Goal: Task Accomplishment & Management: Manage account settings

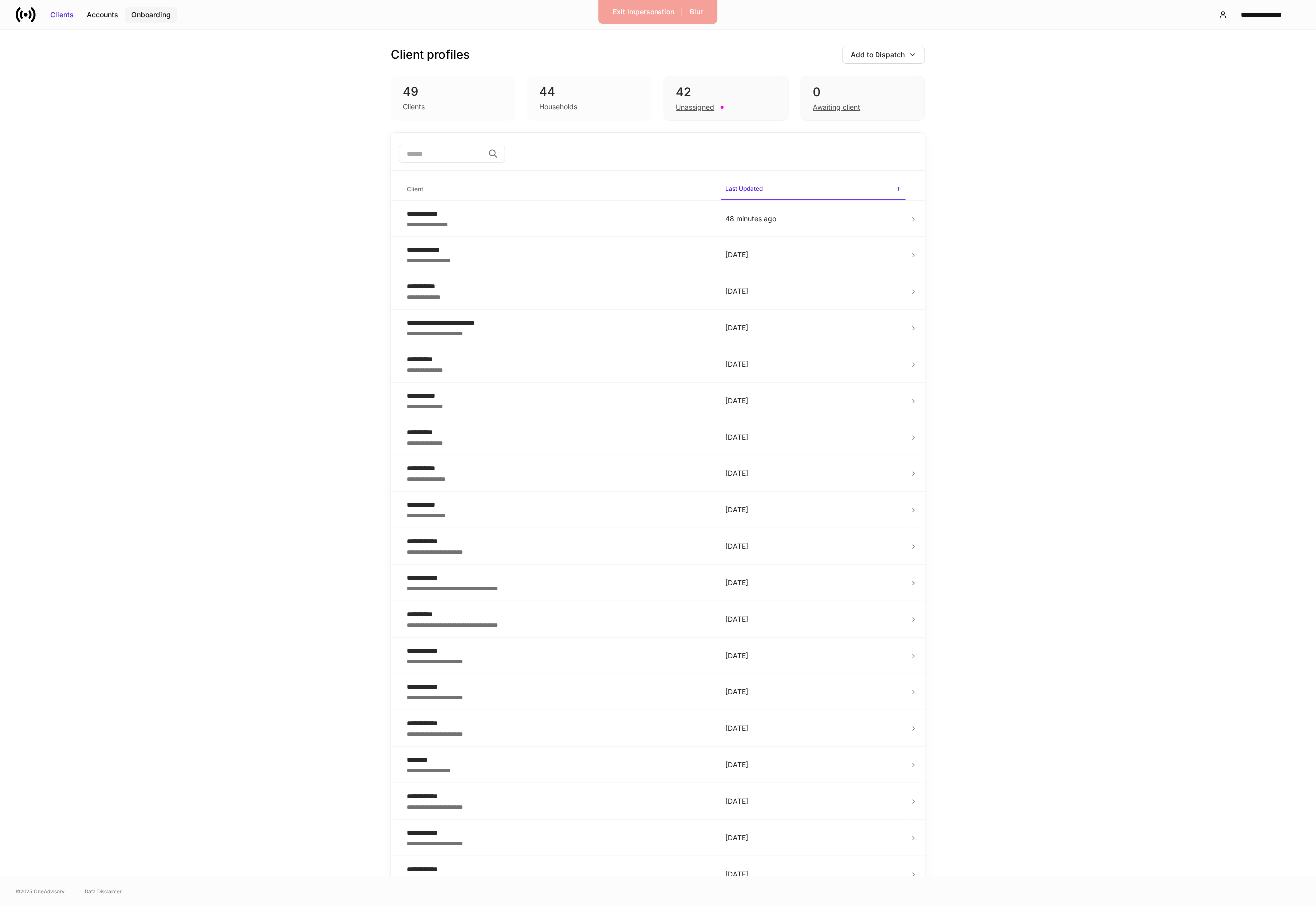
click at [173, 18] on button "Onboarding" at bounding box center [150, 14] width 53 height 16
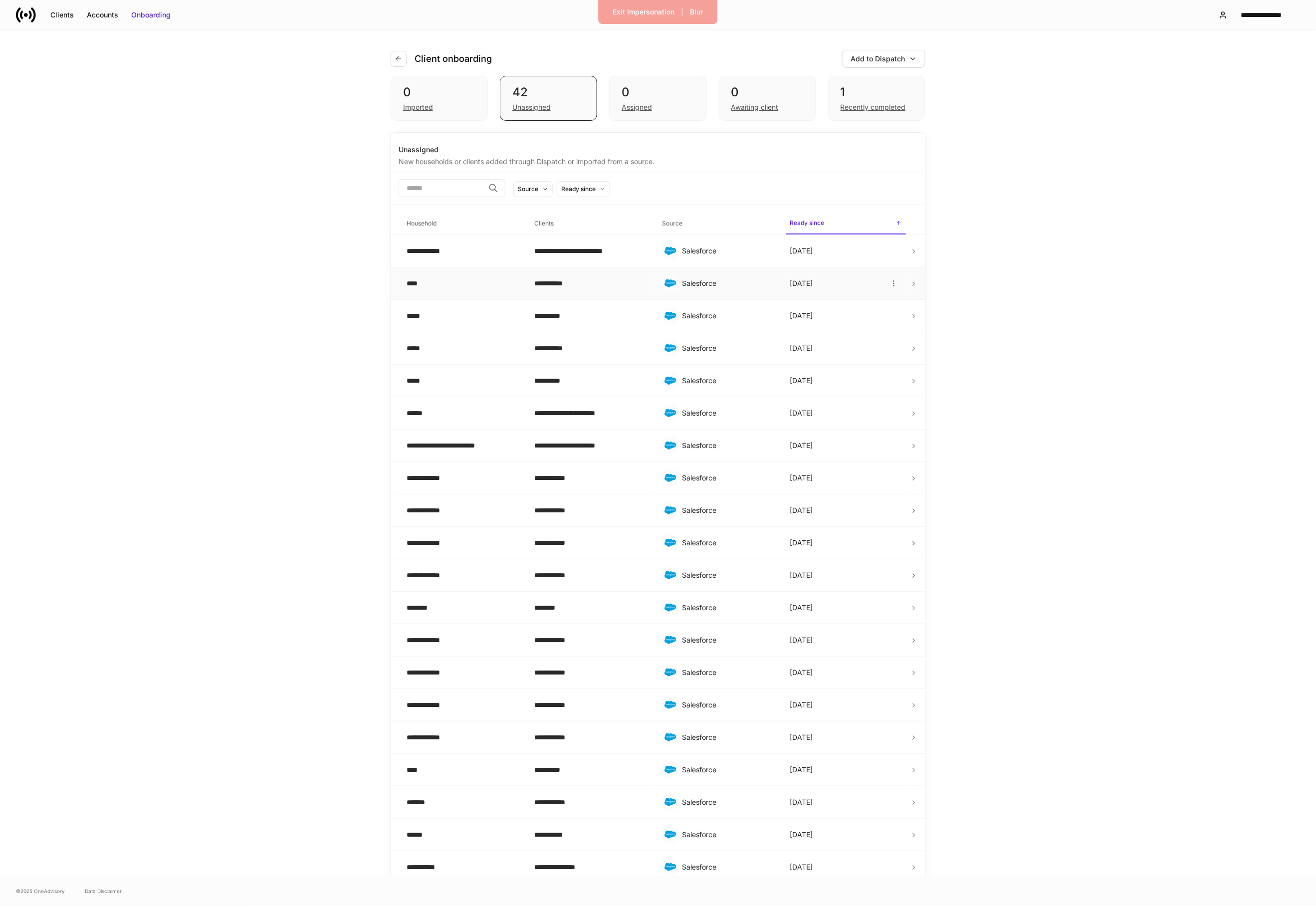
click at [559, 289] on div "**********" at bounding box center [590, 283] width 112 height 10
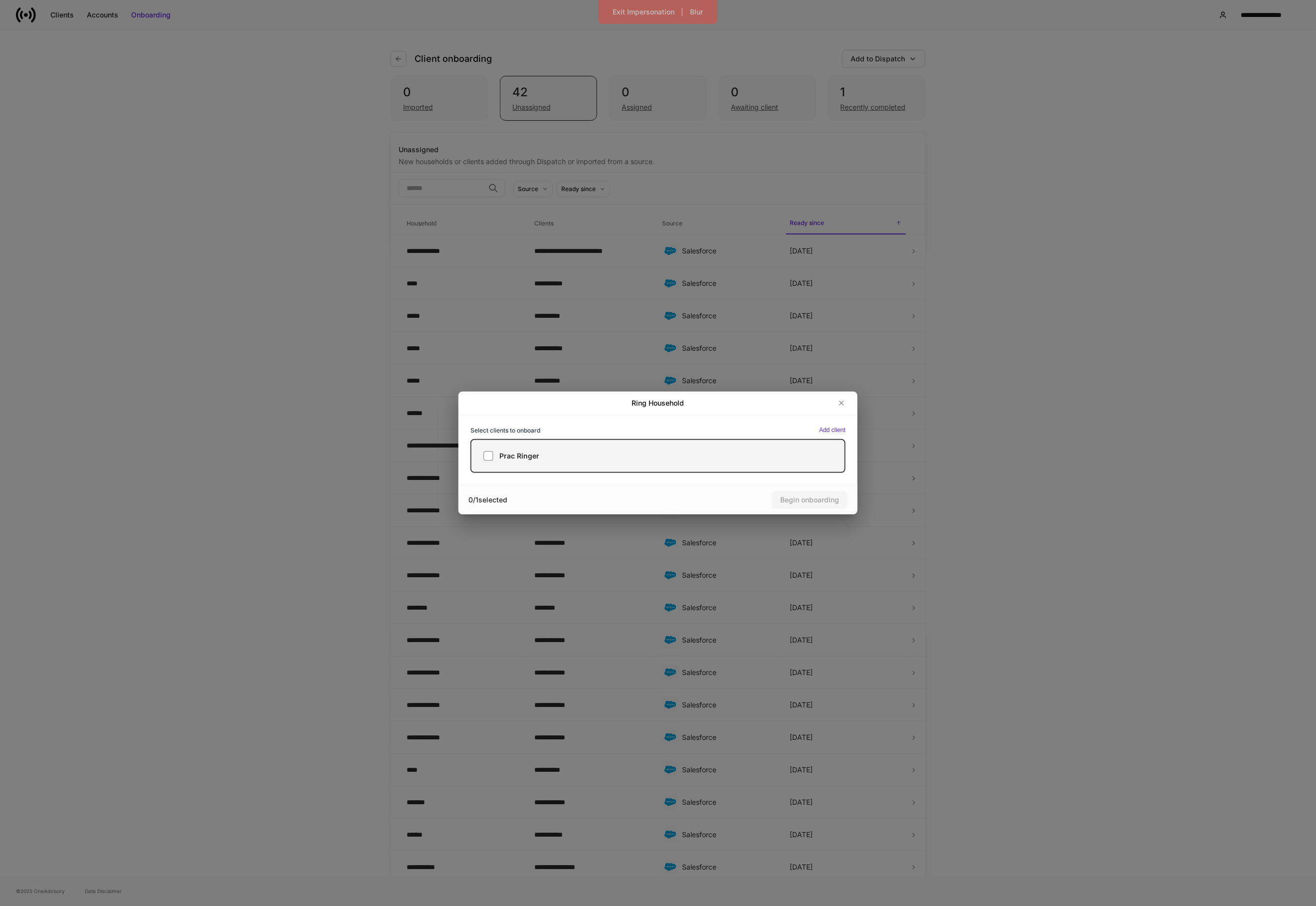
click at [505, 448] on label "Prac Ringer" at bounding box center [658, 455] width 376 height 33
click at [790, 503] on div "Begin onboarding" at bounding box center [809, 500] width 59 height 10
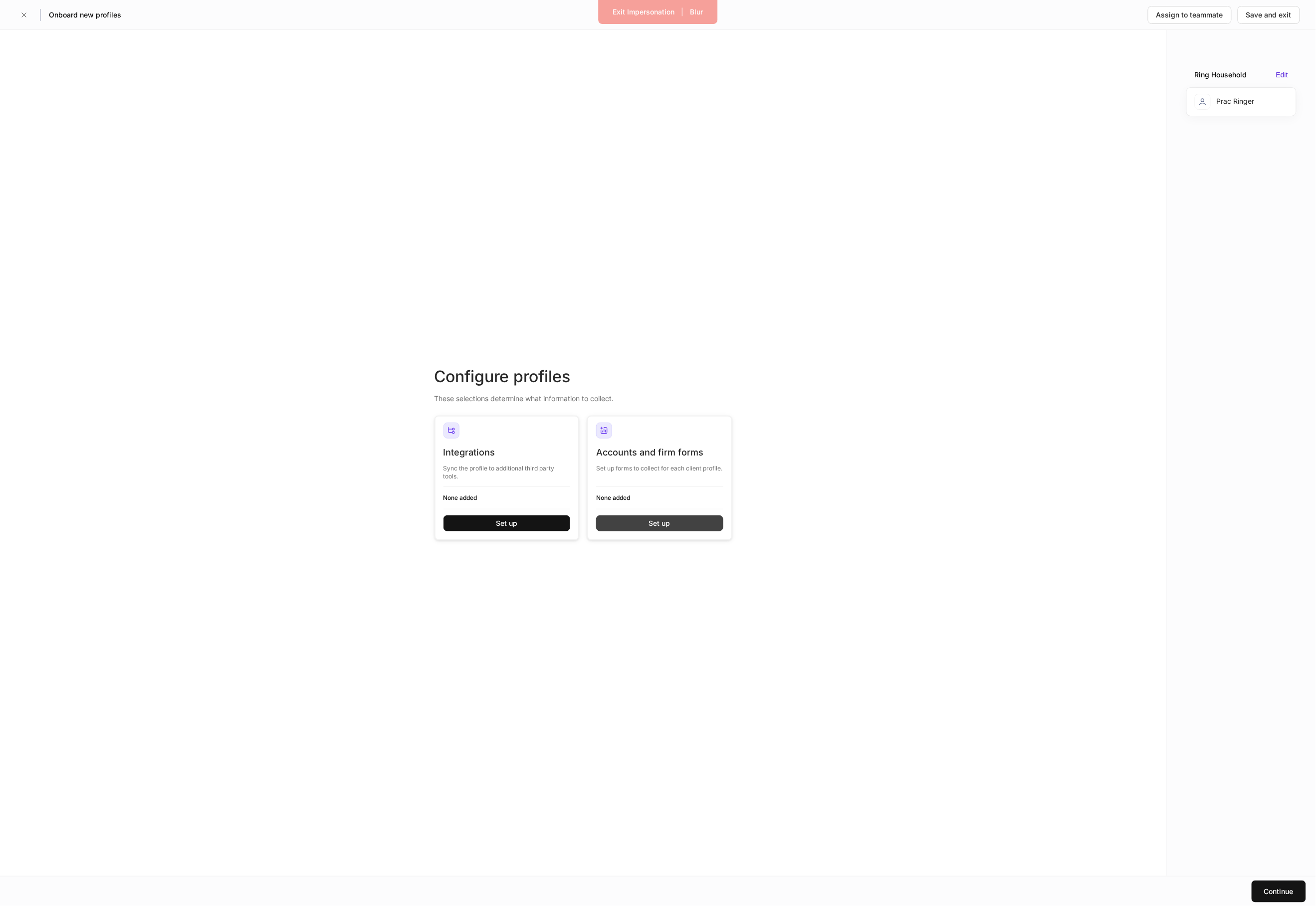
click at [610, 527] on button "Set up" at bounding box center [659, 523] width 127 height 16
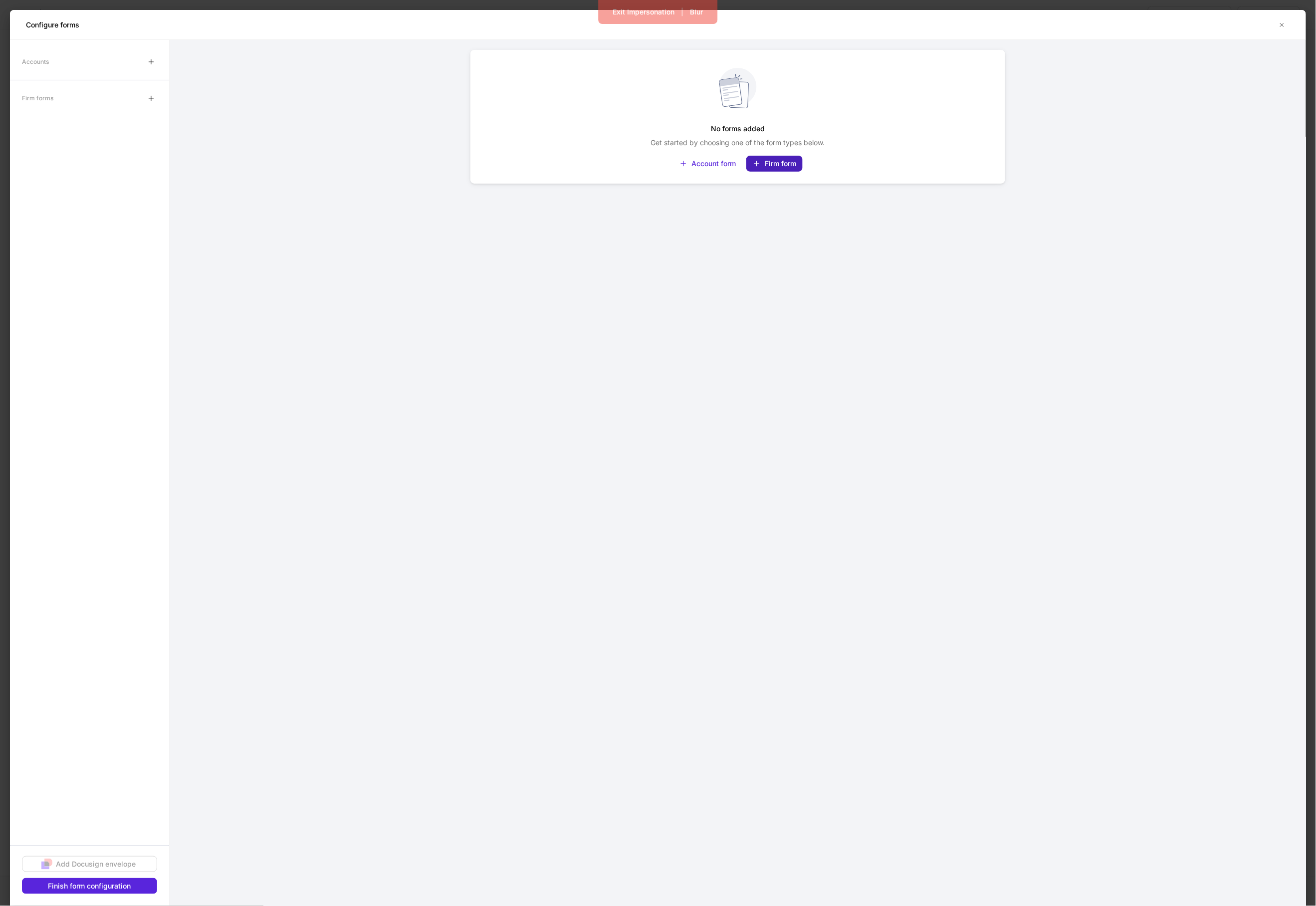
click at [770, 168] on button "Firm form" at bounding box center [774, 163] width 56 height 16
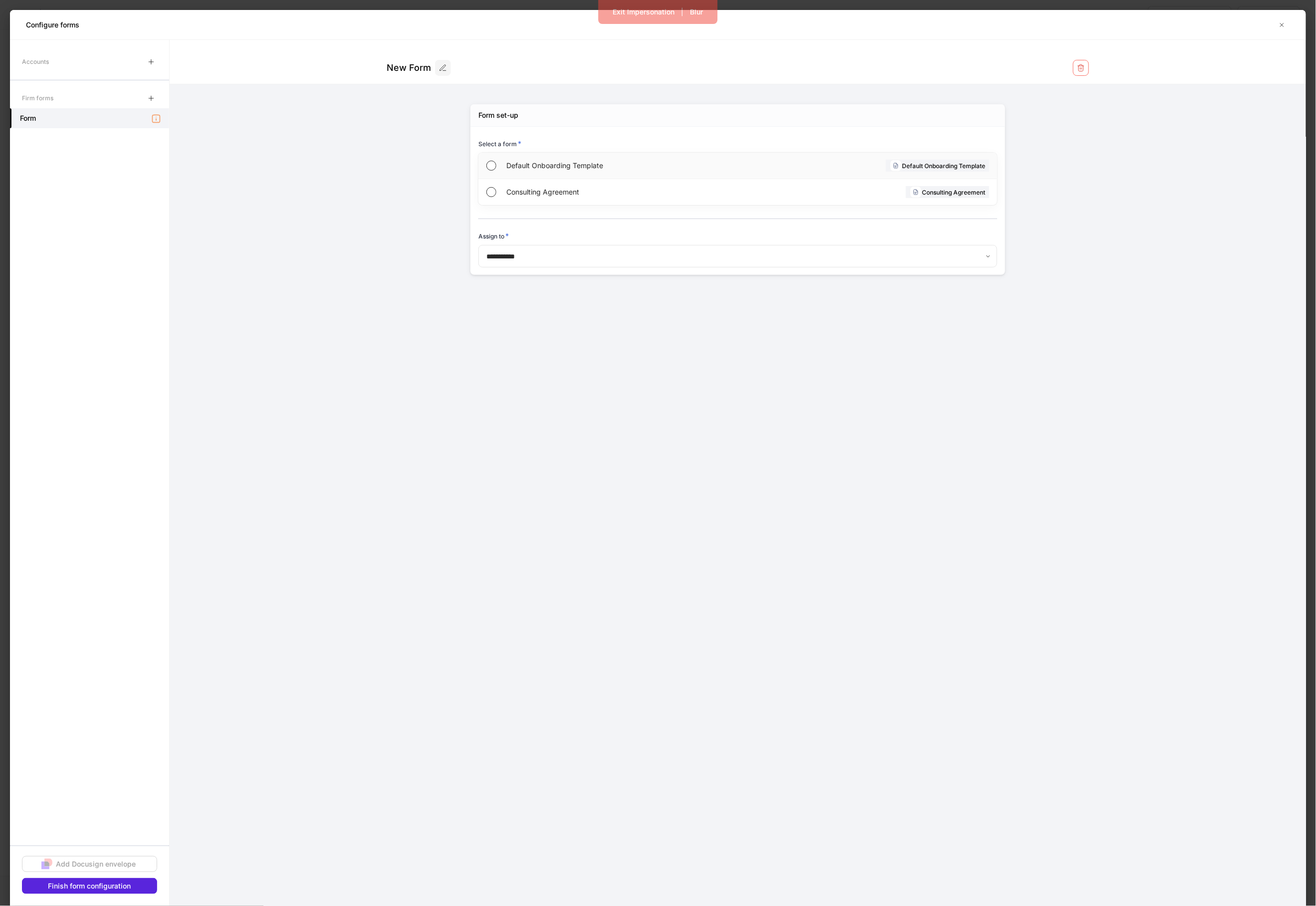
click at [756, 171] on div "Default Onboarding Template Default Onboarding Template" at bounding box center [738, 166] width 519 height 27
click at [98, 881] on div "Finish form configuration" at bounding box center [90, 886] width 83 height 10
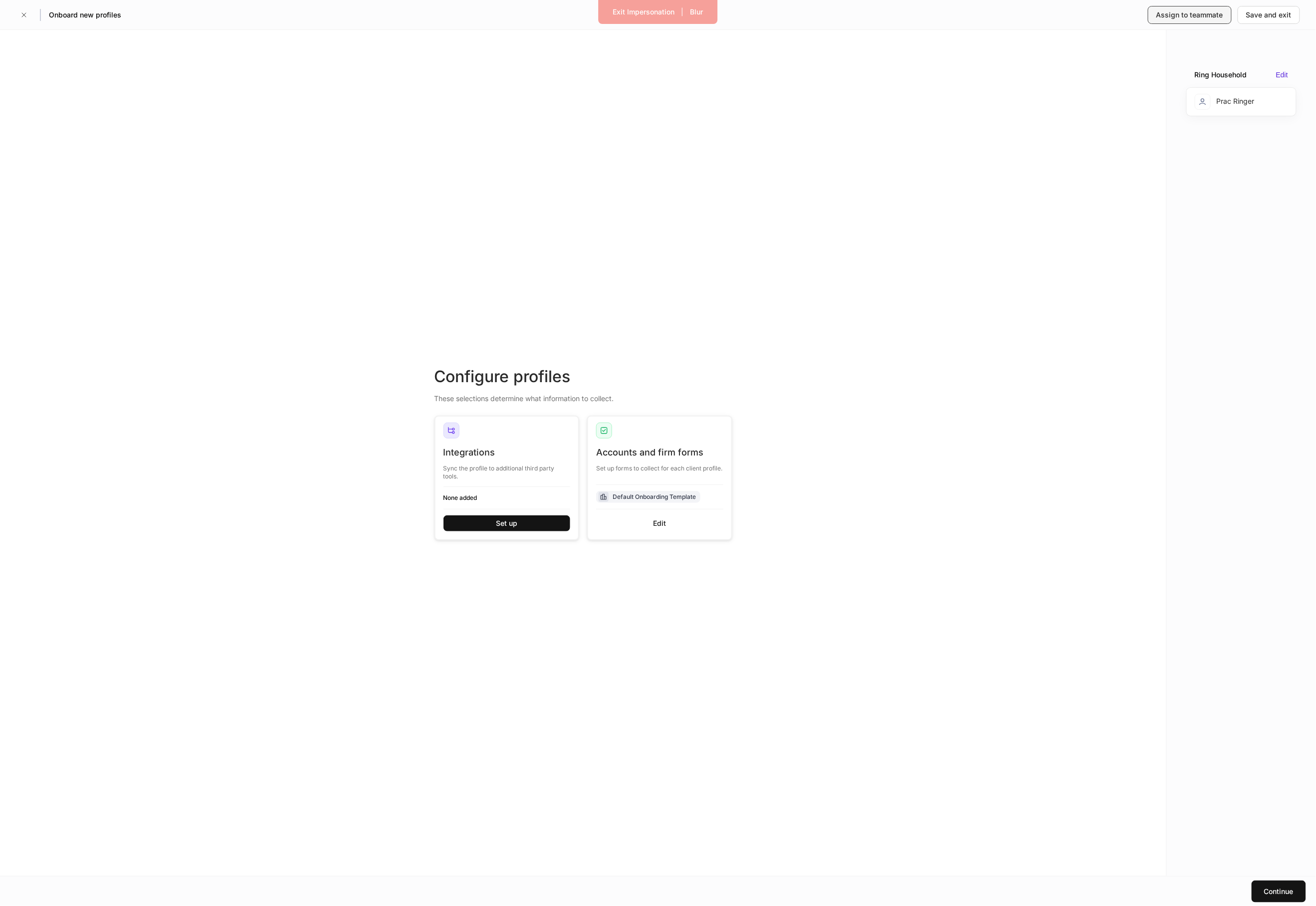
click at [1167, 17] on div "Assign to teammate" at bounding box center [1190, 14] width 67 height 10
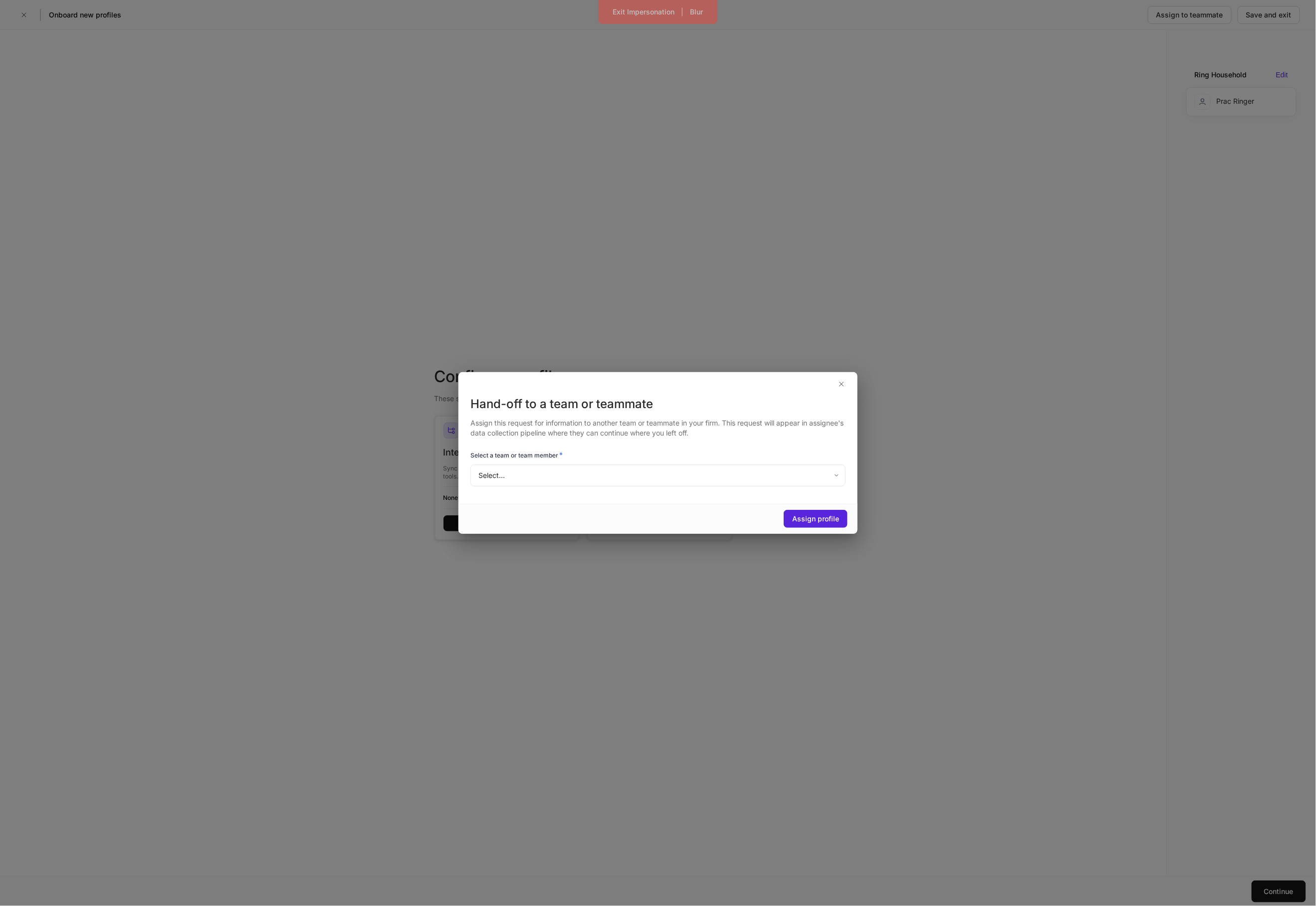
click at [517, 474] on body "Exit Impersonation | Blur Onboard new profiles Assign to teammate Save and exit…" at bounding box center [658, 453] width 1316 height 906
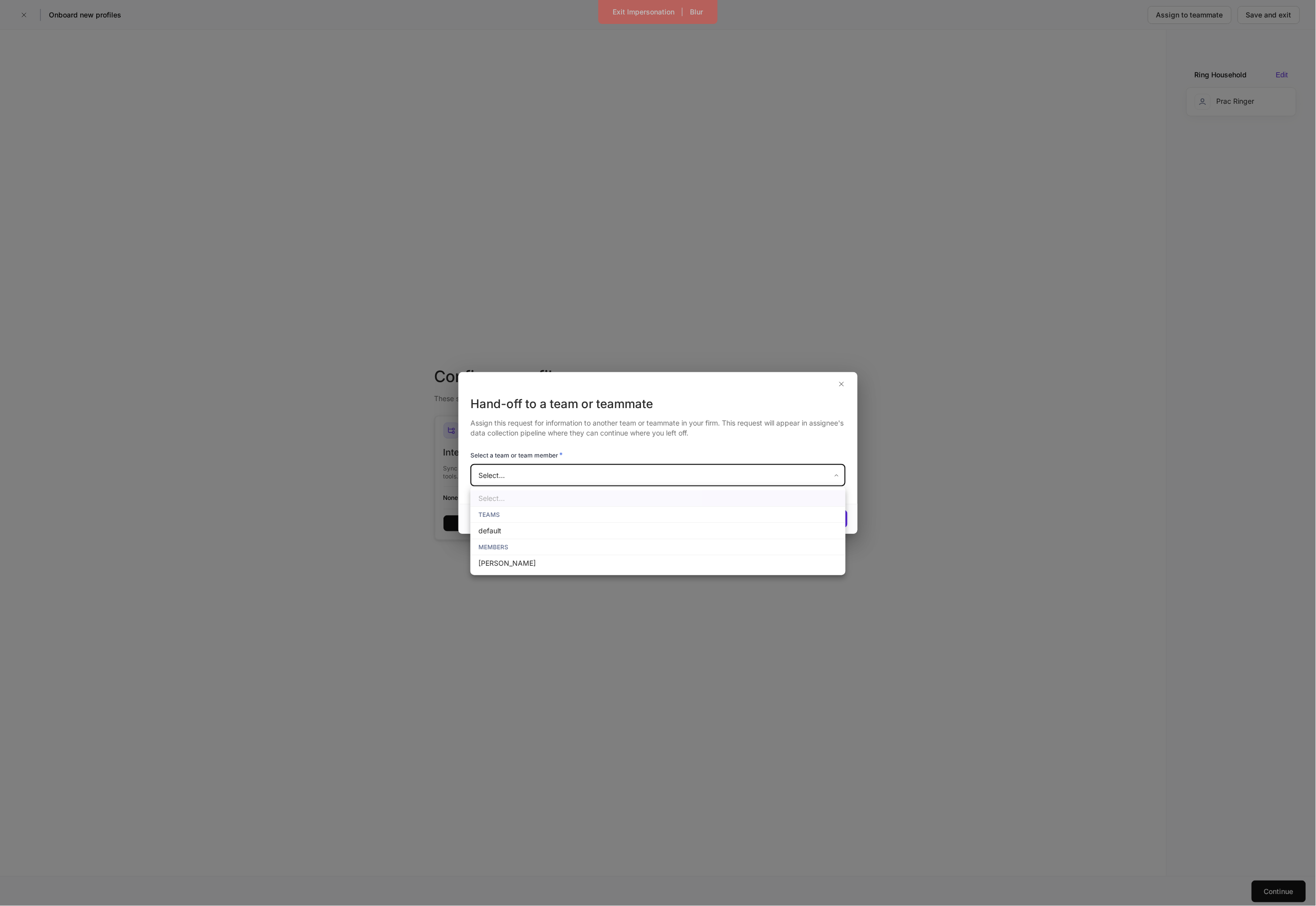
click at [826, 376] on div at bounding box center [658, 453] width 1316 height 906
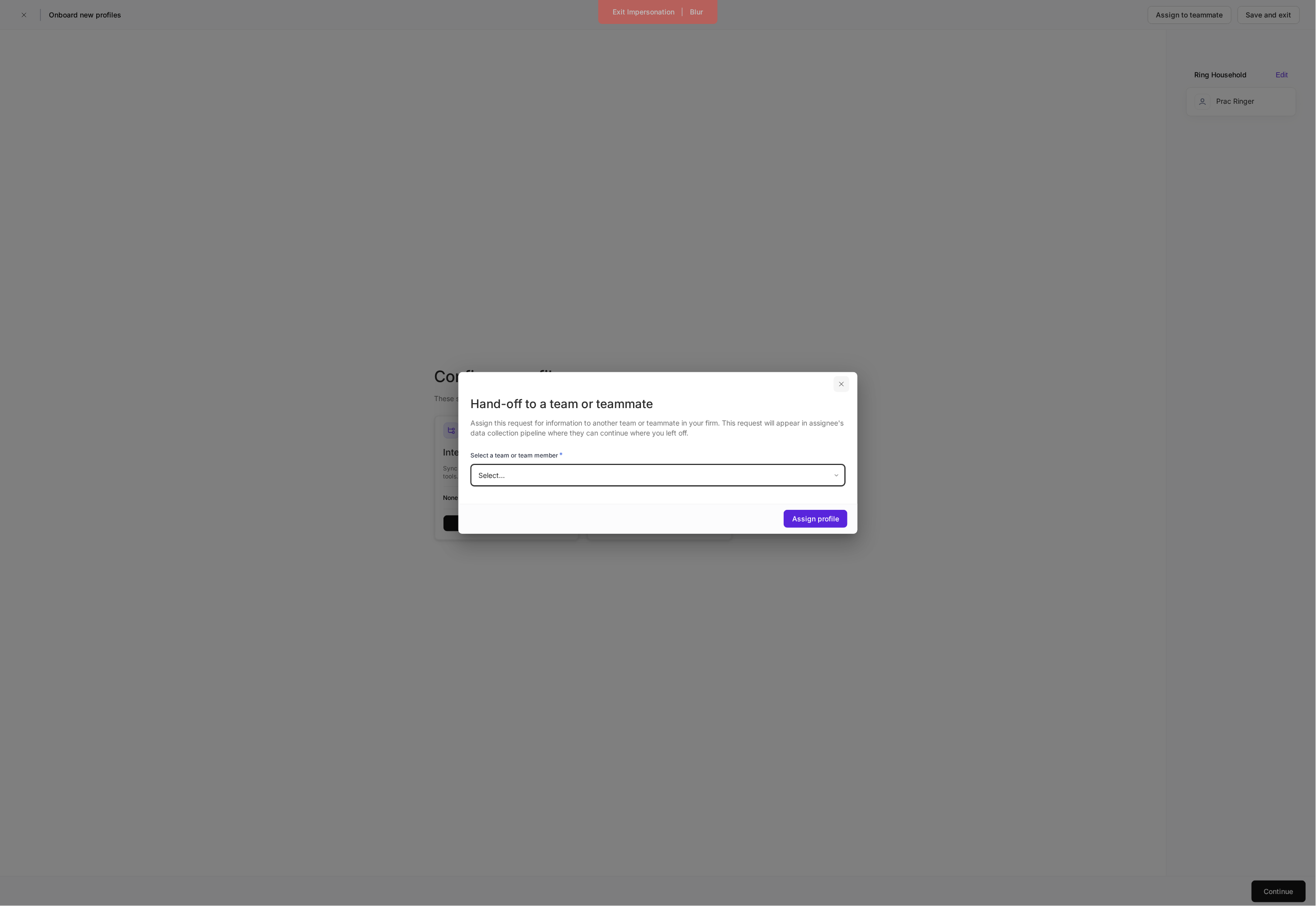
click at [841, 380] on icon "button" at bounding box center [841, 384] width 8 height 8
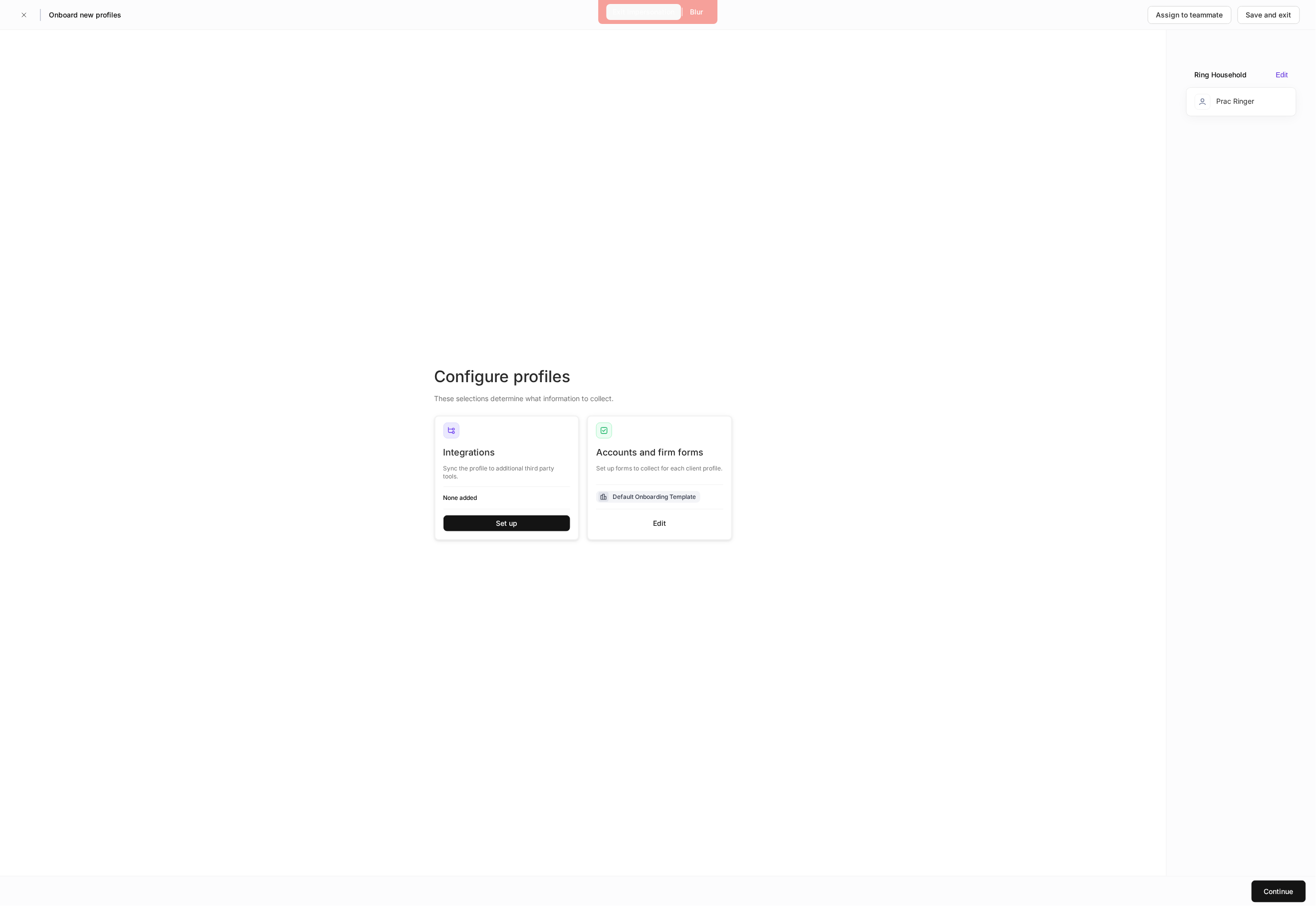
click at [644, 10] on div "Exit Impersonation" at bounding box center [643, 11] width 62 height 10
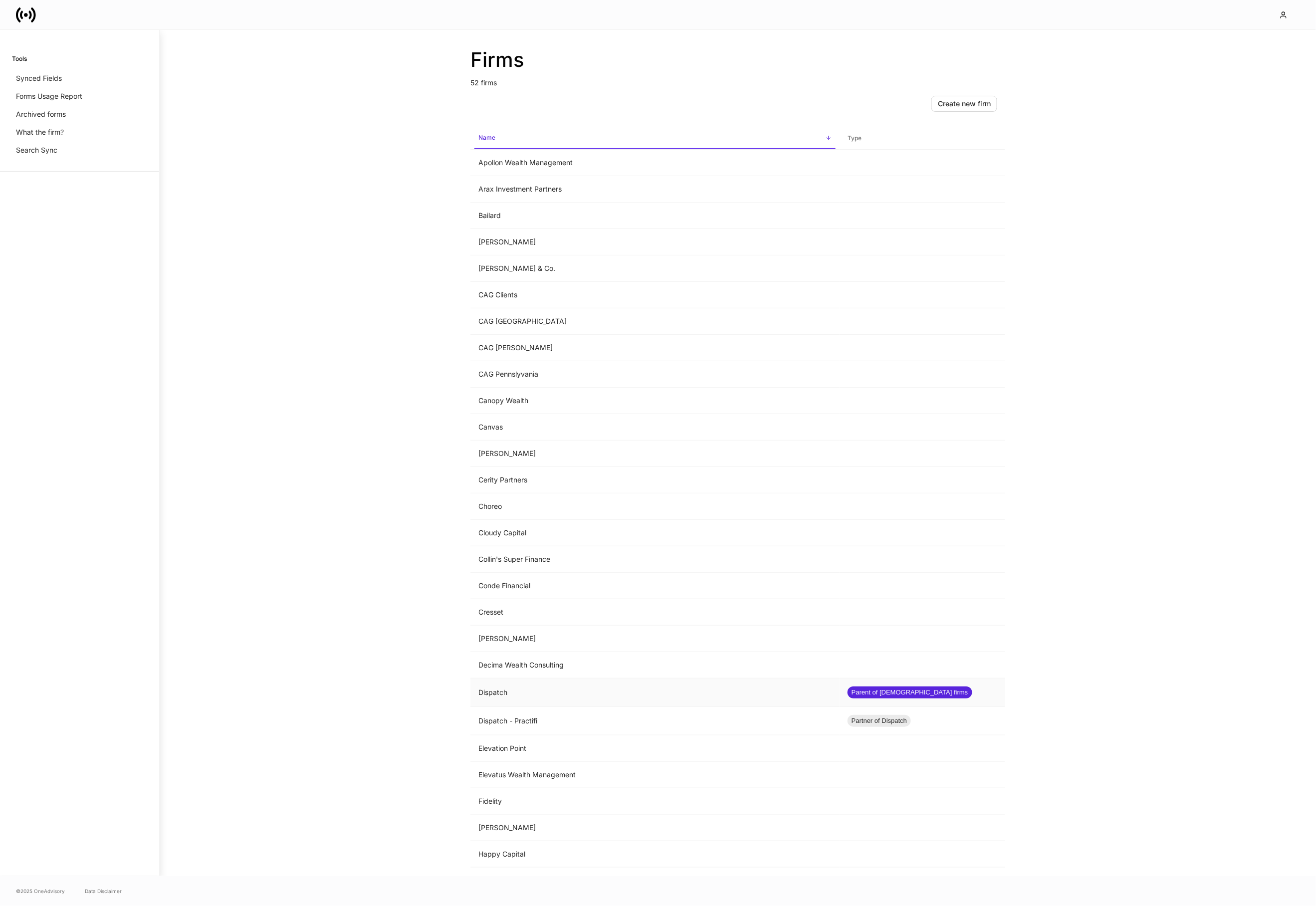
click at [550, 695] on td "Dispatch" at bounding box center [655, 693] width 369 height 29
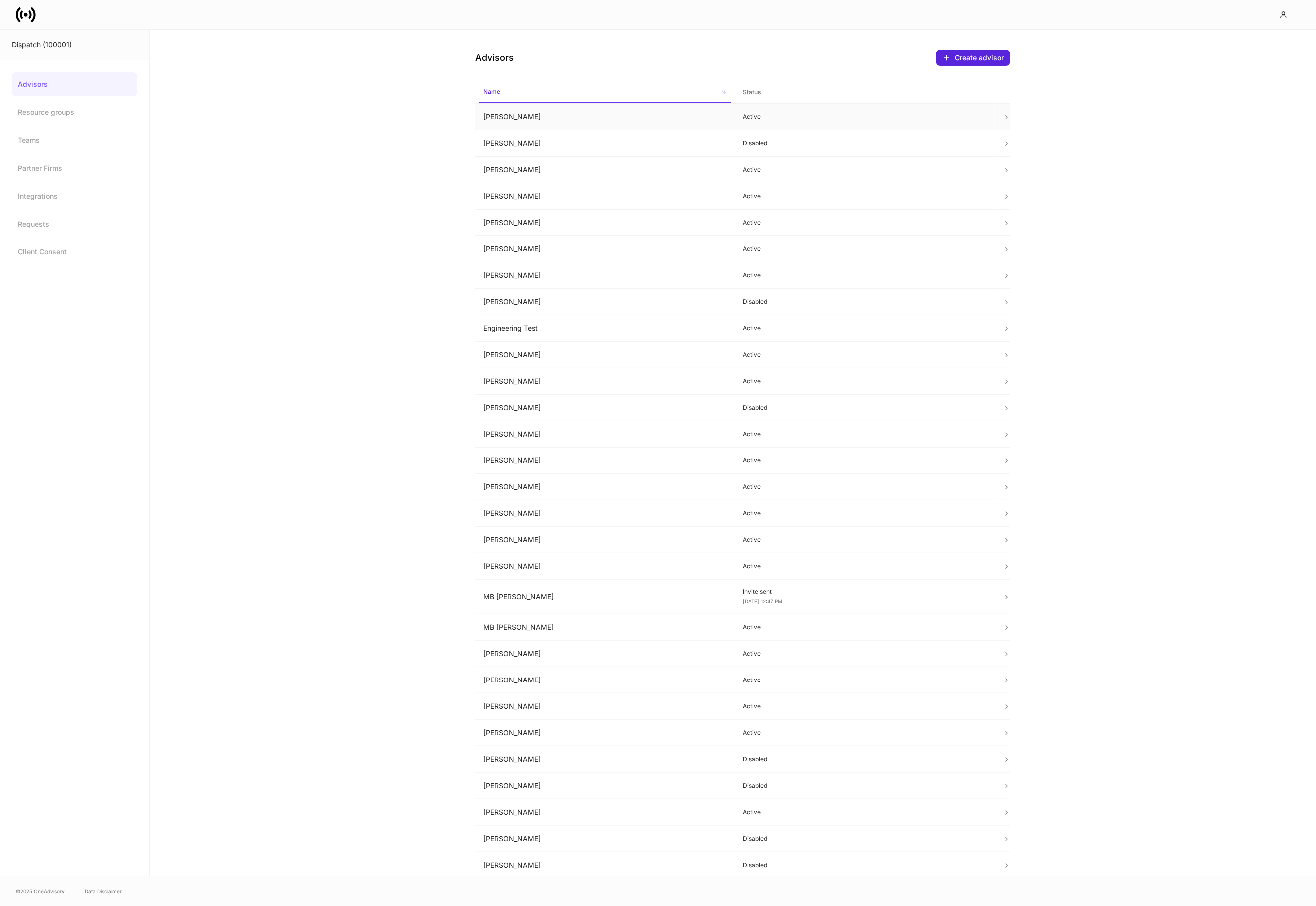
click at [501, 111] on td "Brad Falk" at bounding box center [605, 118] width 260 height 27
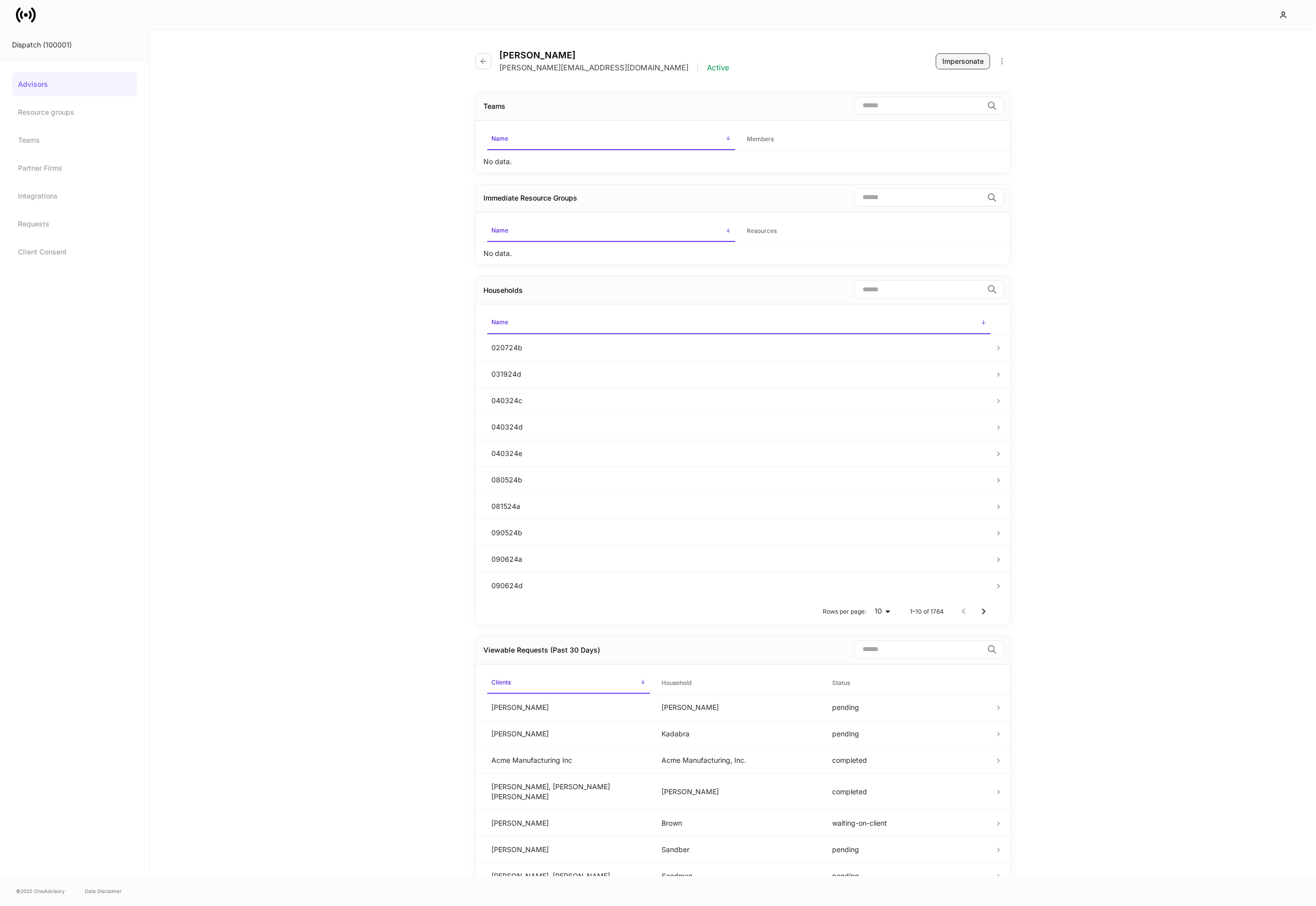
click at [946, 59] on div "Impersonate" at bounding box center [962, 61] width 41 height 10
click at [485, 63] on icon "button" at bounding box center [484, 61] width 8 height 8
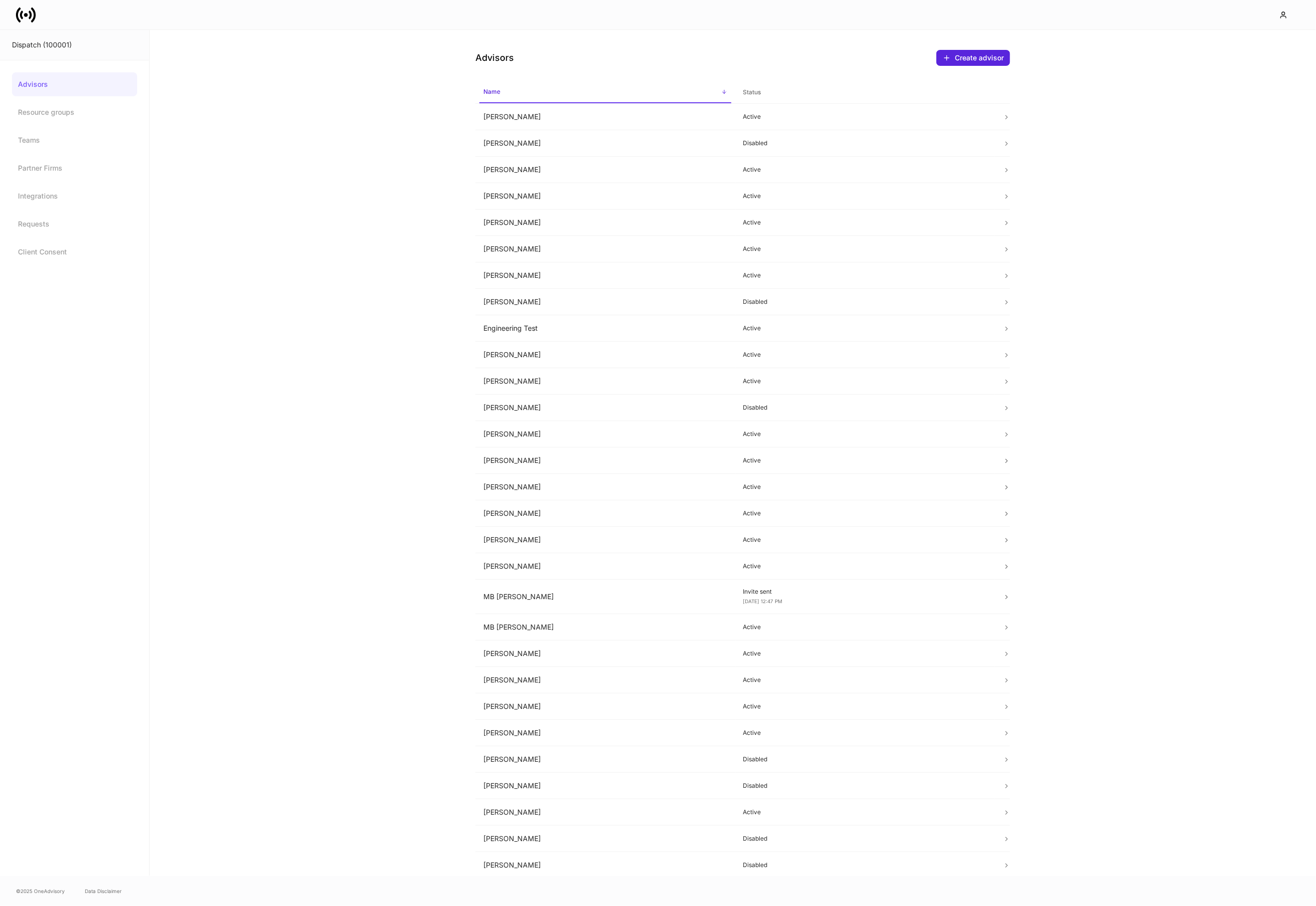
click at [240, 228] on div "Advisors Create advisor Name sorted ascending Status Brad Falk Active Carlos Co…" at bounding box center [733, 452] width 1166 height 846
click at [572, 106] on td "Brad Falk" at bounding box center [605, 118] width 260 height 27
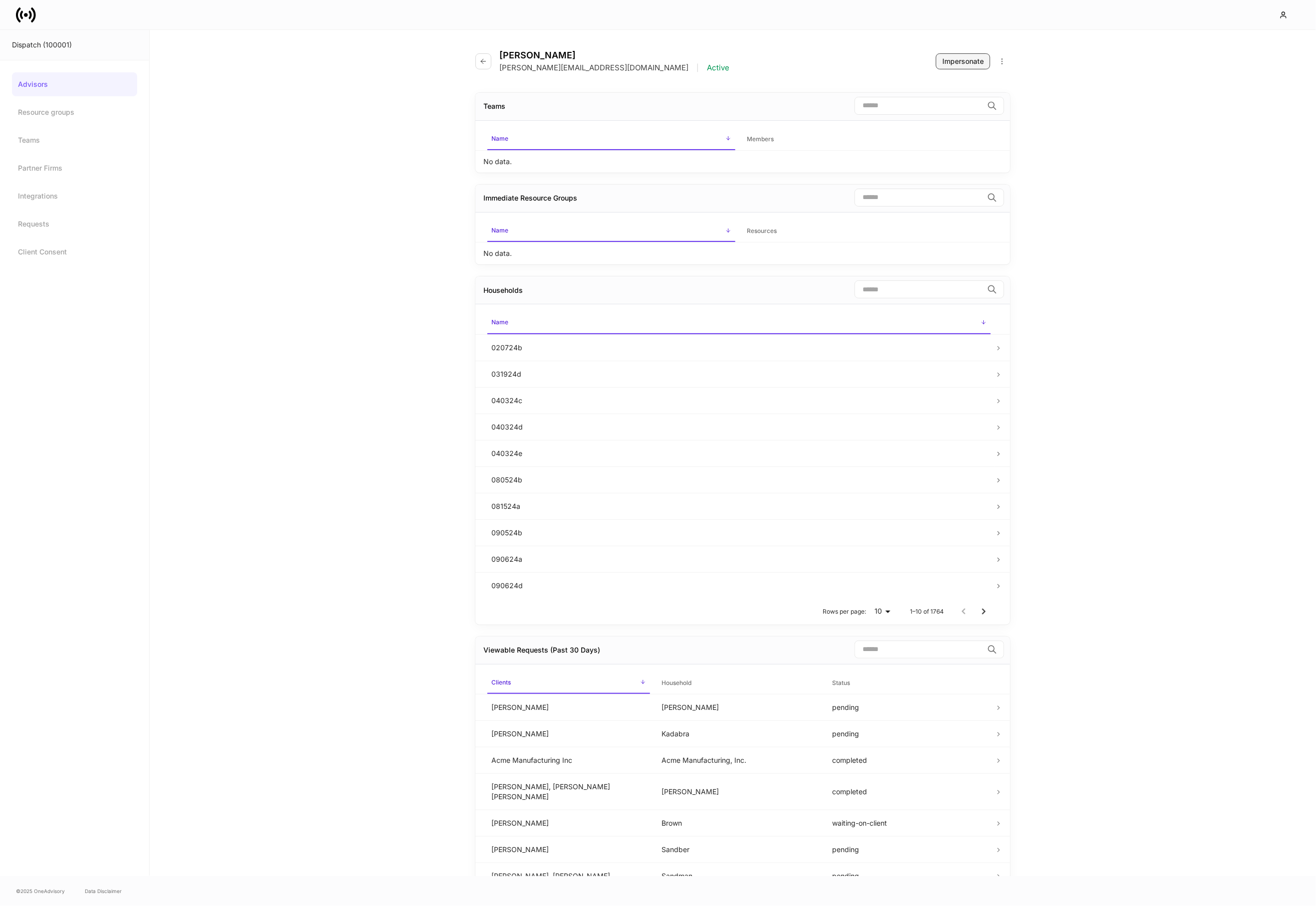
click at [962, 59] on div "Impersonate" at bounding box center [962, 61] width 41 height 10
click at [485, 61] on icon "button" at bounding box center [483, 61] width 5 height 5
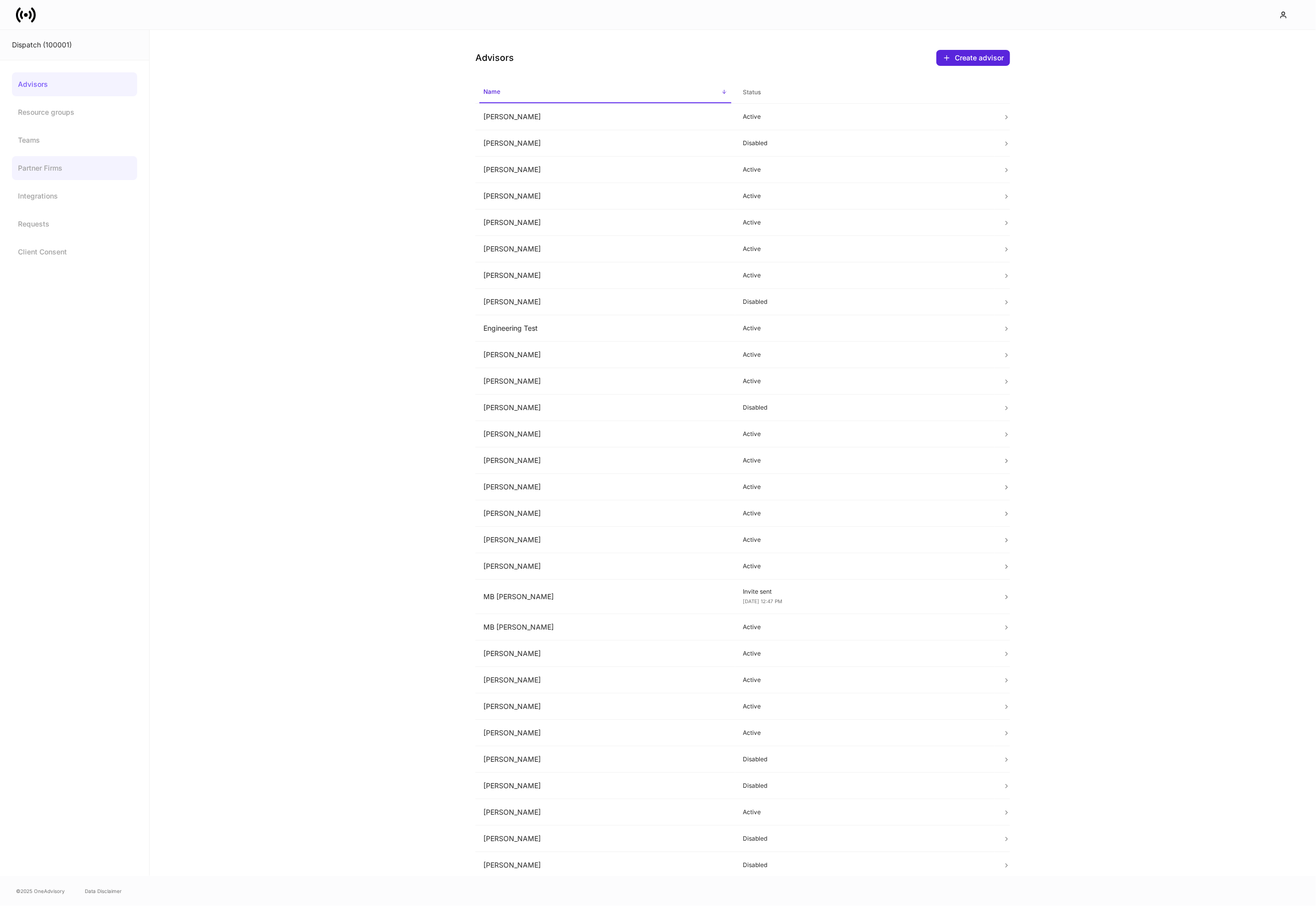
click at [15, 167] on link "Partner Firms" at bounding box center [75, 167] width 125 height 24
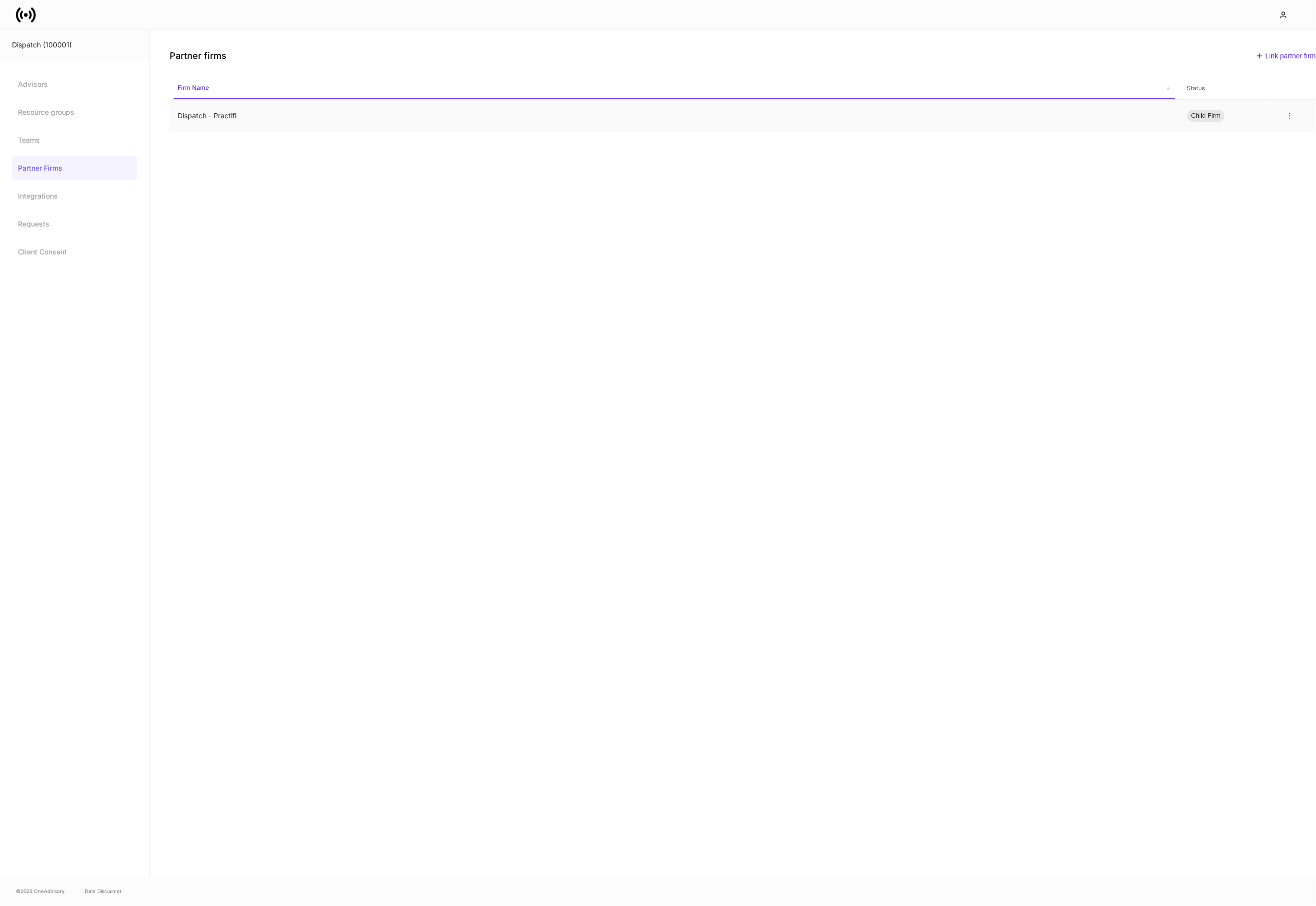
click at [531, 112] on td "Dispatch - Practifi" at bounding box center [674, 116] width 1009 height 32
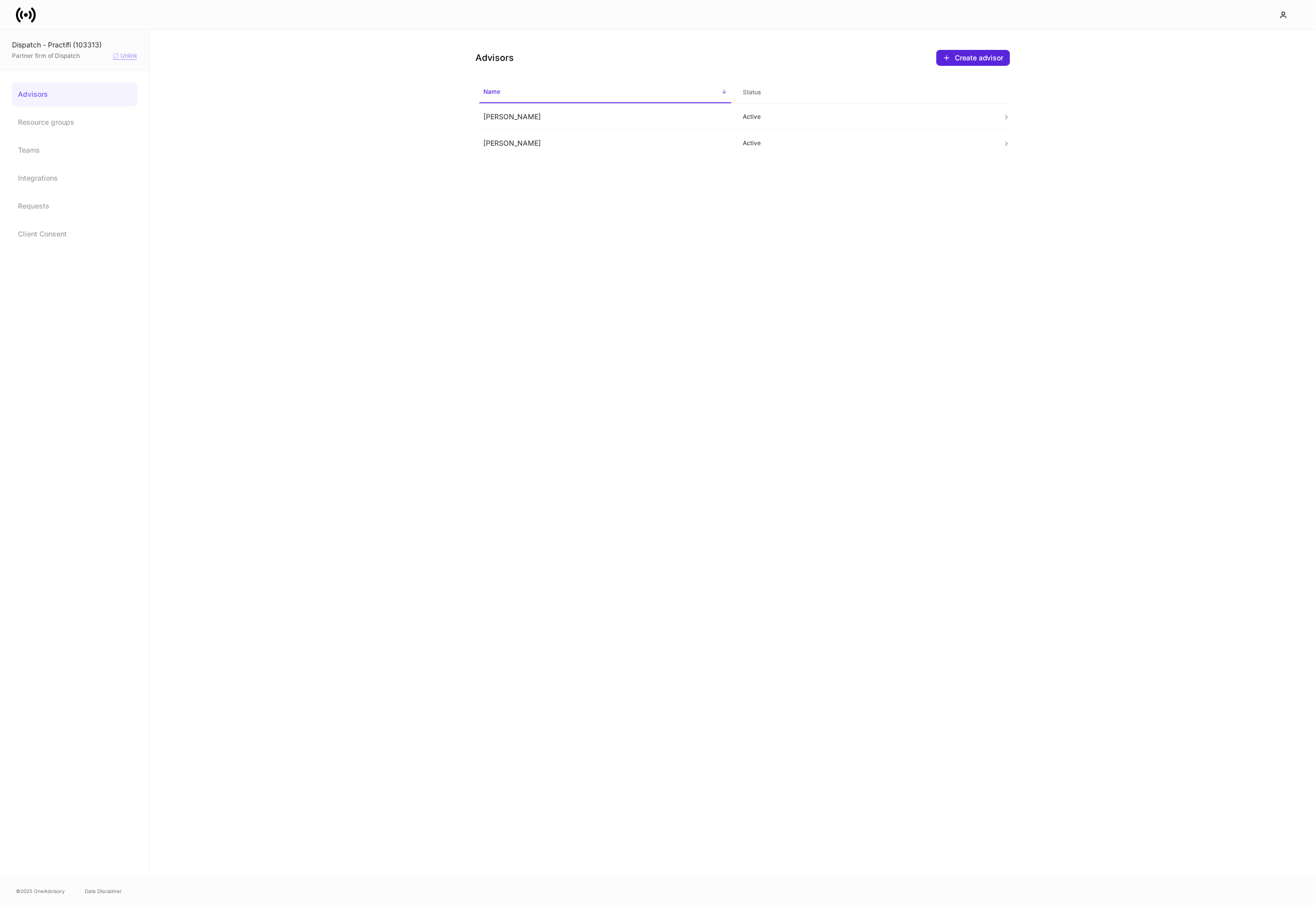
click at [128, 55] on div "Unlink" at bounding box center [125, 56] width 25 height 8
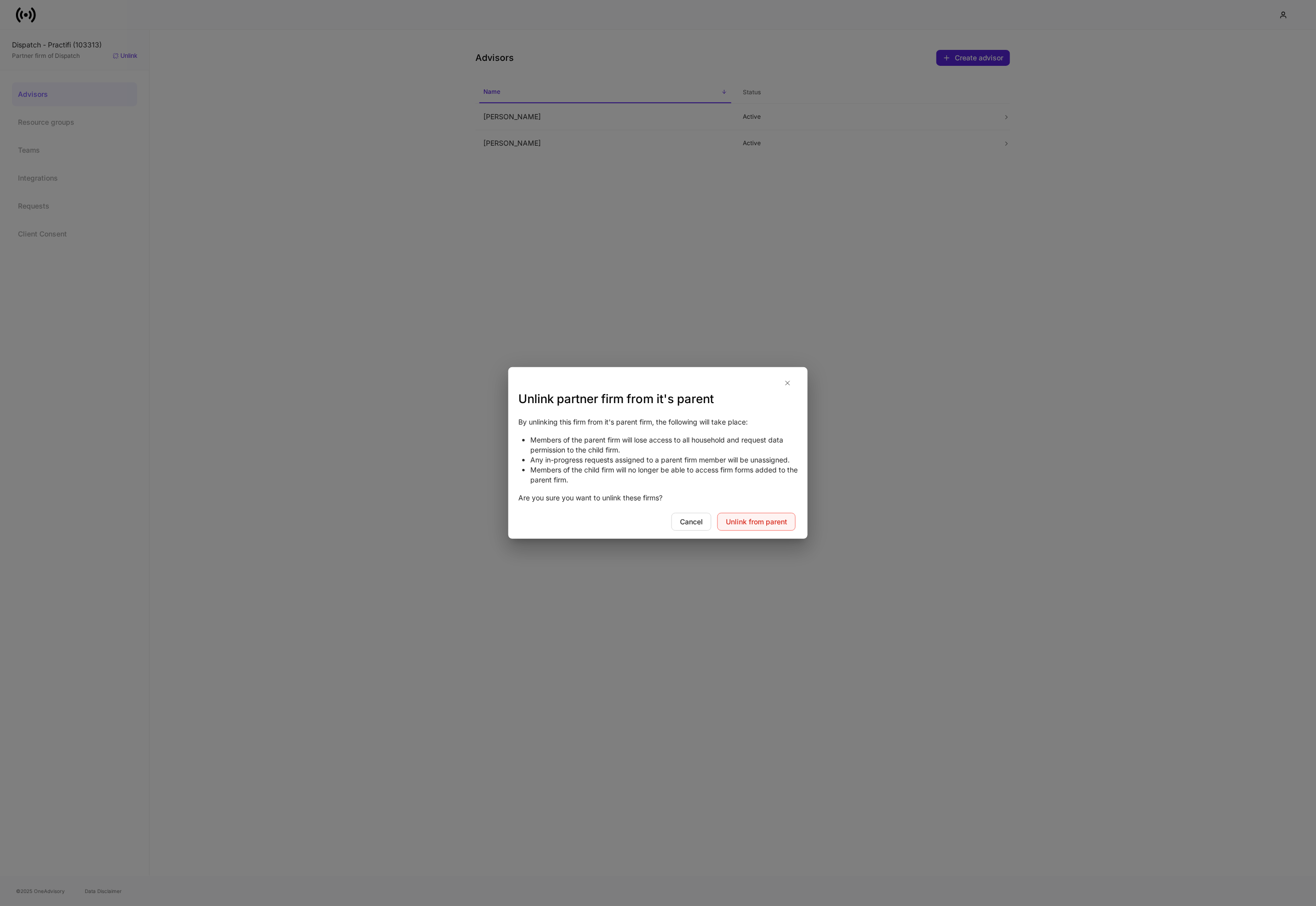
click at [758, 521] on div "Unlink from parent" at bounding box center [756, 522] width 61 height 10
